Goal: Transaction & Acquisition: Purchase product/service

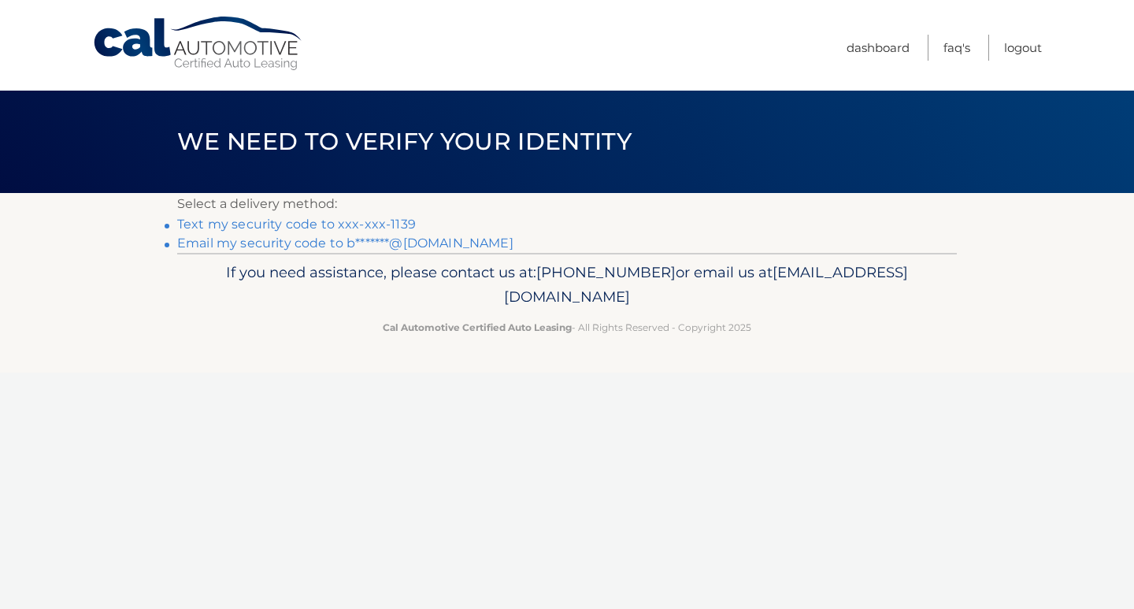
click at [384, 221] on link "Text my security code to xxx-xxx-1139" at bounding box center [296, 224] width 239 height 15
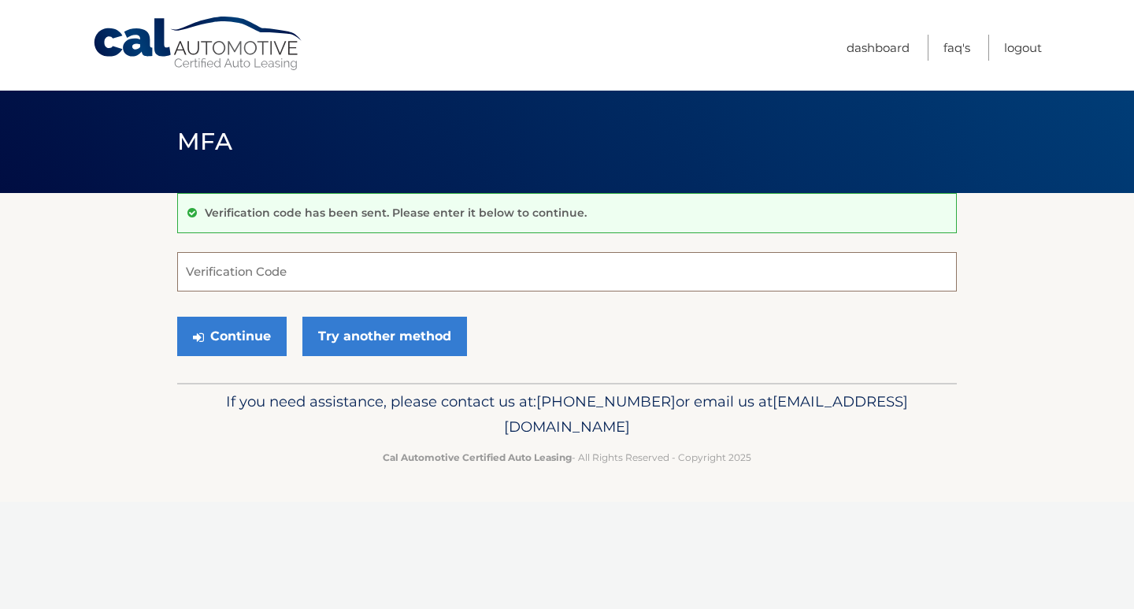
click at [325, 258] on input "Verification Code" at bounding box center [567, 271] width 780 height 39
type input "240324"
click at [245, 329] on button "Continue" at bounding box center [232, 336] width 110 height 39
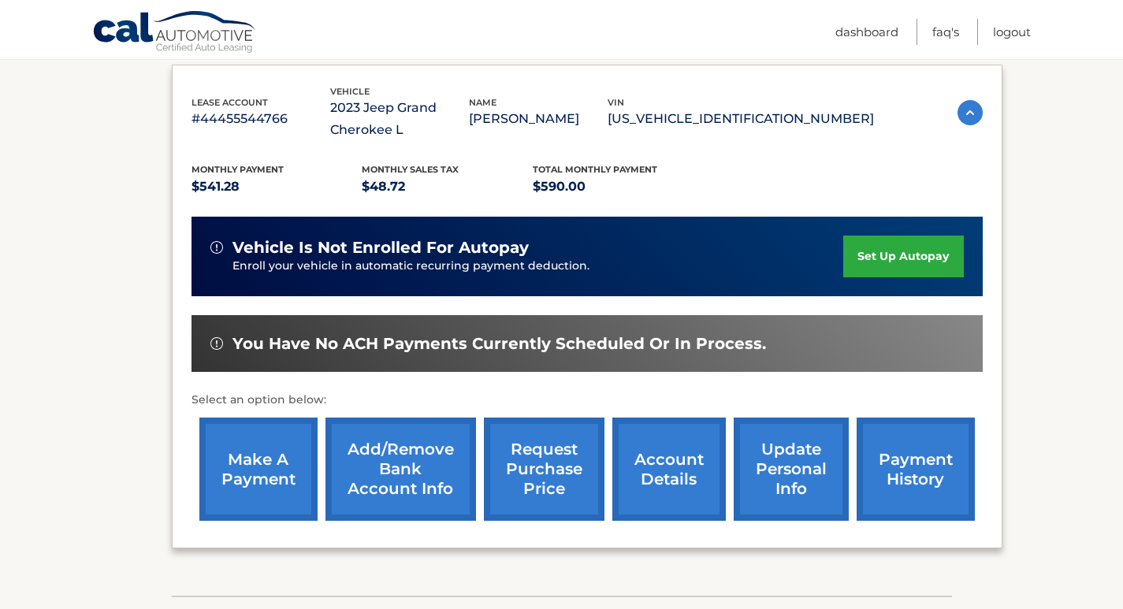
scroll to position [263, 0]
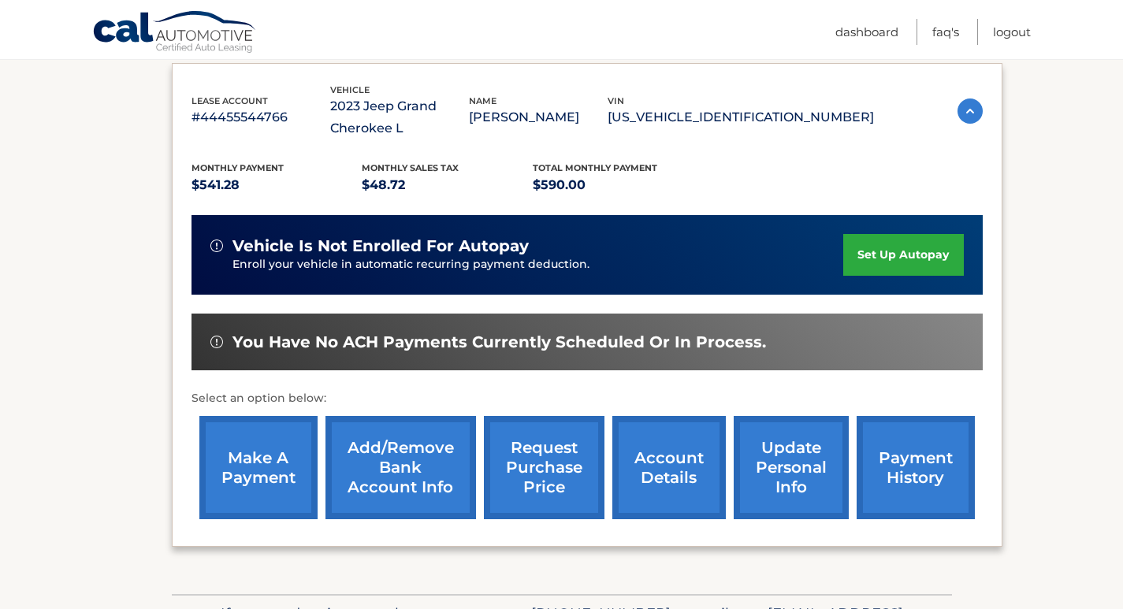
click at [273, 483] on link "make a payment" at bounding box center [258, 467] width 118 height 103
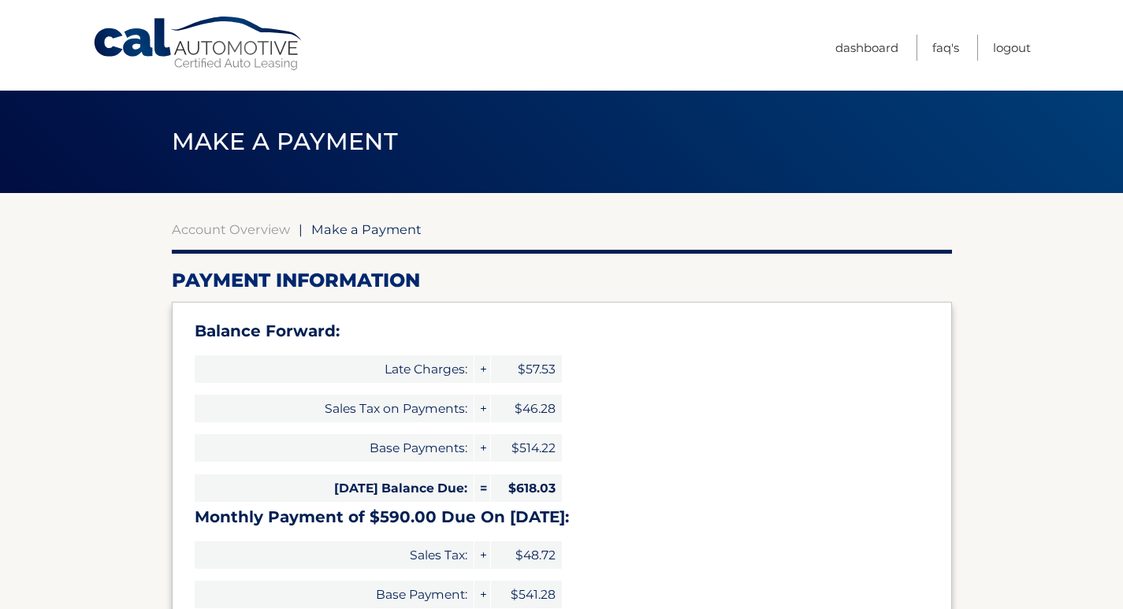
select select "MzVlMmI5NDEtMWVlYS00NDEyLWJkNGMtN2Y1YzkyNzE1MmY4"
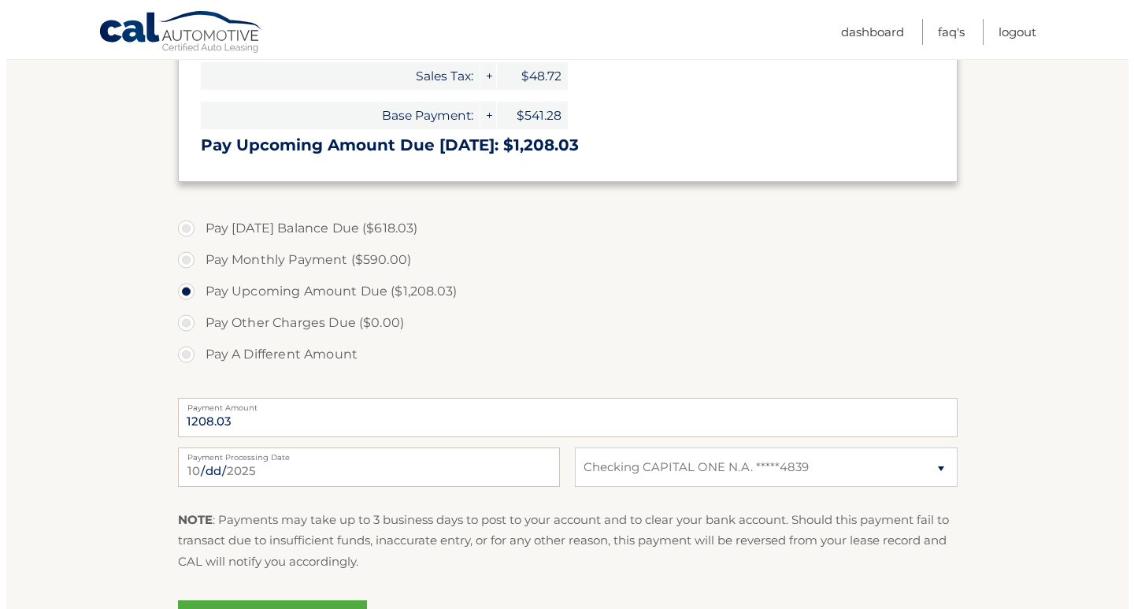
scroll to position [525, 0]
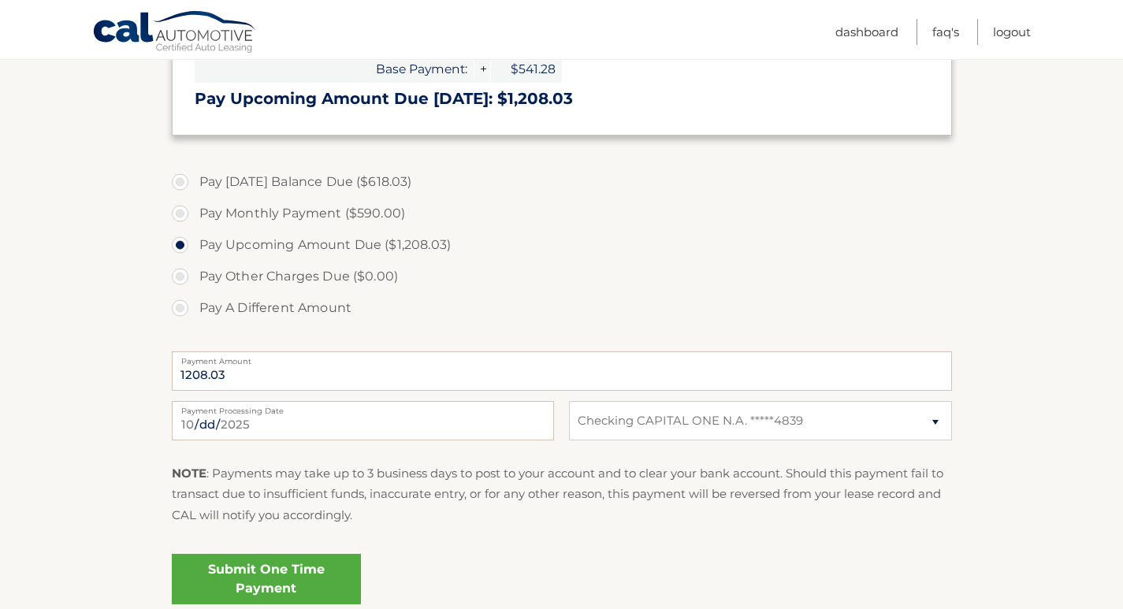
click at [277, 568] on link "Submit One Time Payment" at bounding box center [266, 579] width 189 height 50
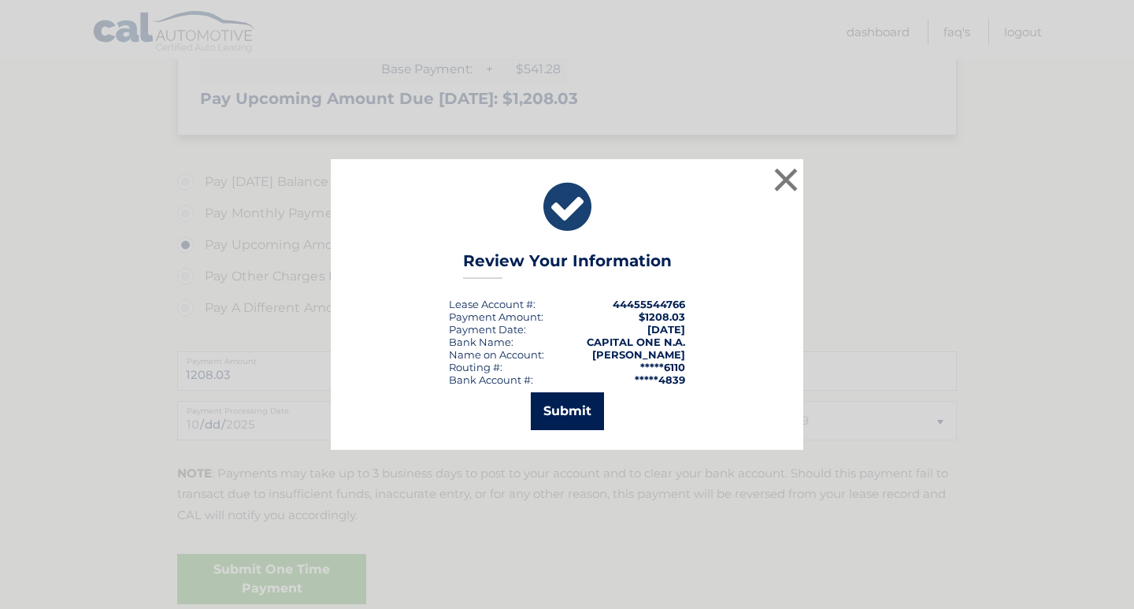
click at [572, 404] on button "Submit" at bounding box center [567, 411] width 73 height 38
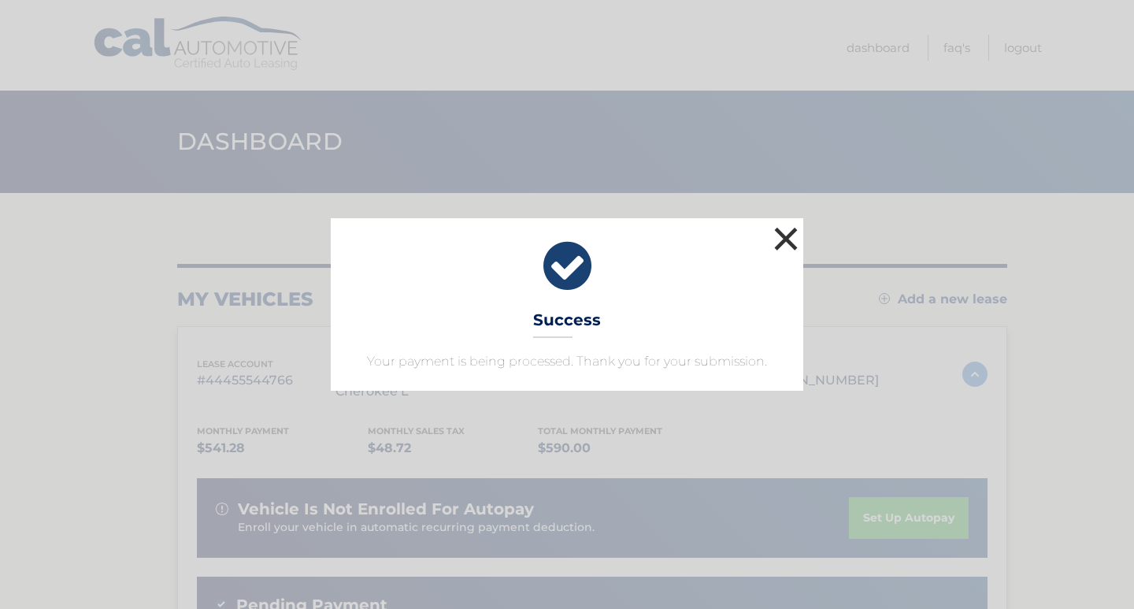
click at [788, 228] on button "×" at bounding box center [786, 239] width 32 height 32
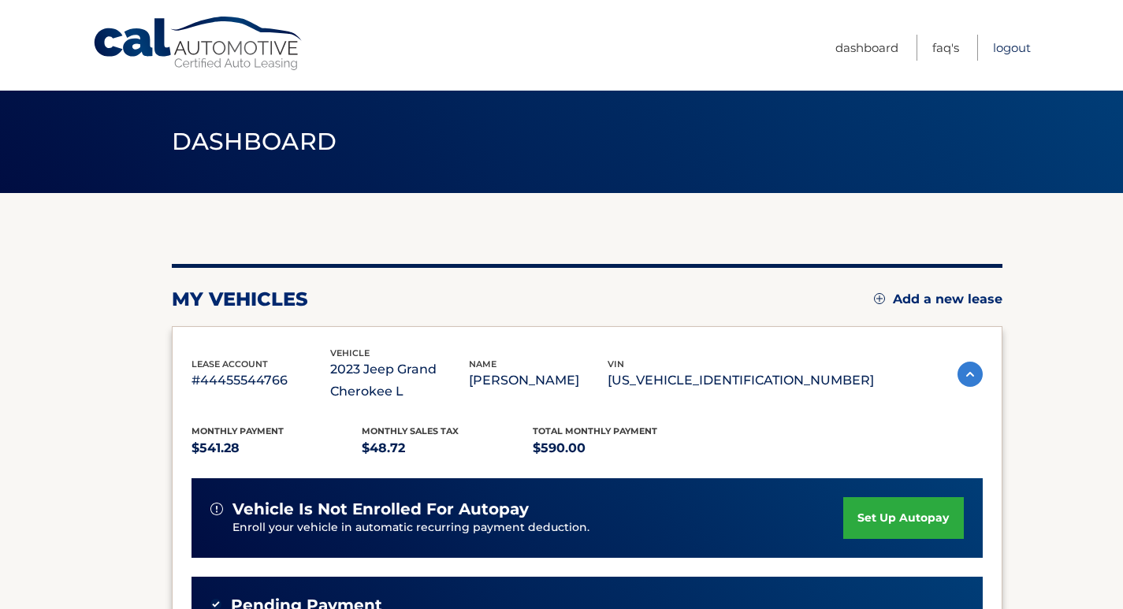
click at [1012, 48] on link "Logout" at bounding box center [1012, 48] width 38 height 26
